Goal: Information Seeking & Learning: Compare options

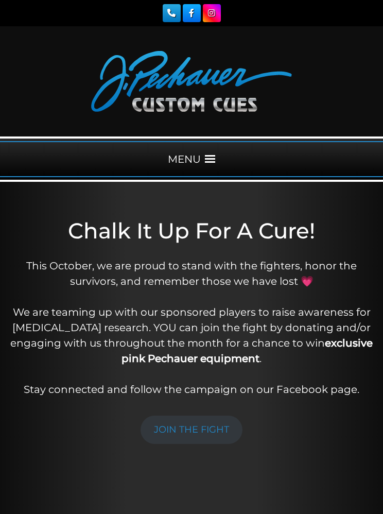
click at [214, 157] on span at bounding box center [210, 159] width 10 height 10
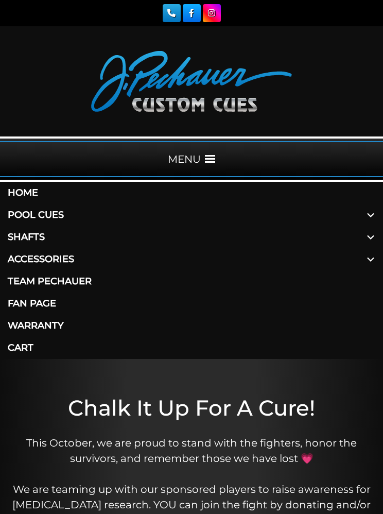
click at [379, 236] on span at bounding box center [371, 237] width 25 height 22
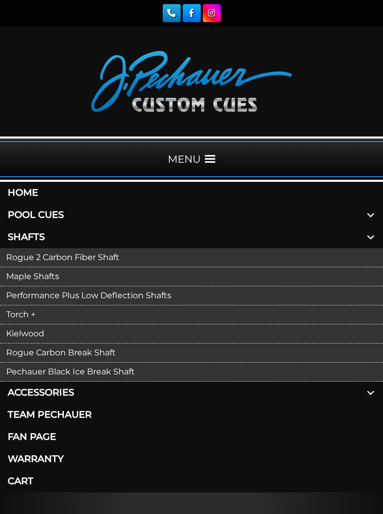
click at [73, 336] on link "Kielwood" at bounding box center [191, 334] width 383 height 19
click at [337, 317] on link "Torch +" at bounding box center [191, 314] width 383 height 19
click at [342, 261] on link "Rogue 2 Carbon Fiber Shaft" at bounding box center [191, 257] width 383 height 19
